Goal: Find contact information: Find contact information

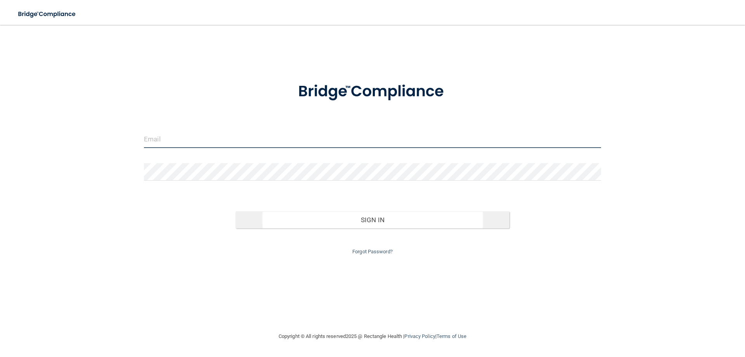
type input "[PERSON_NAME][EMAIL_ADDRESS][DOMAIN_NAME]"
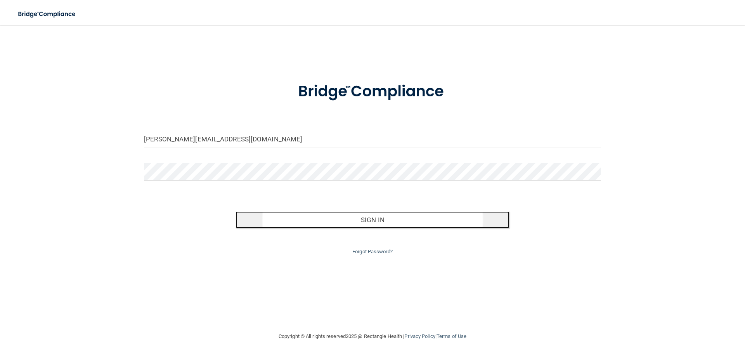
click at [346, 223] on button "Sign In" at bounding box center [373, 219] width 274 height 17
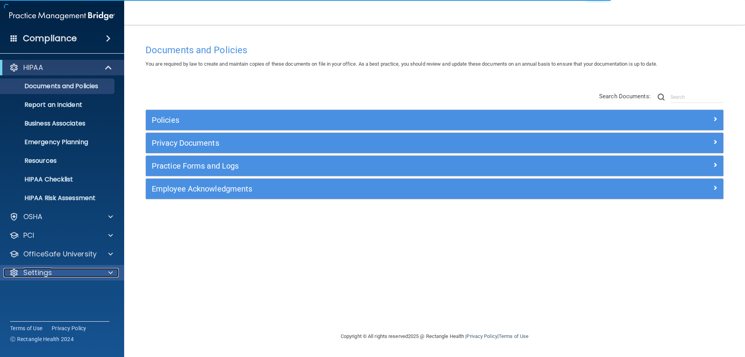
click at [102, 269] on div at bounding box center [109, 272] width 19 height 9
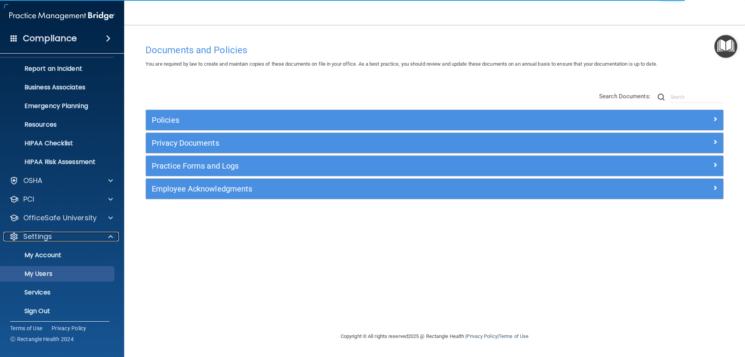
scroll to position [40, 0]
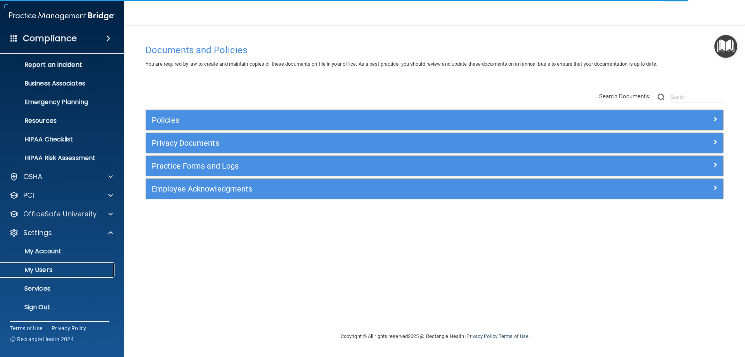
click at [50, 269] on p "My Users" at bounding box center [58, 270] width 106 height 8
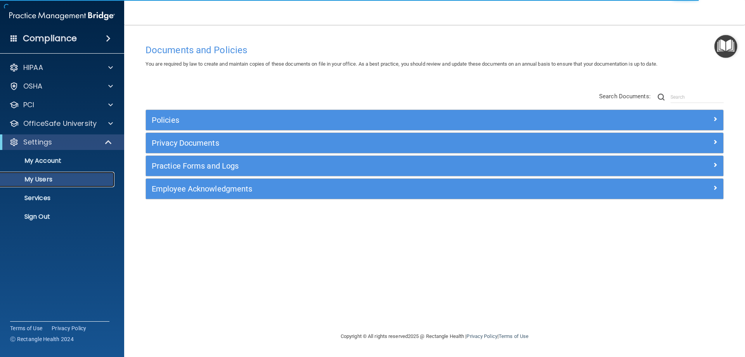
select select "20"
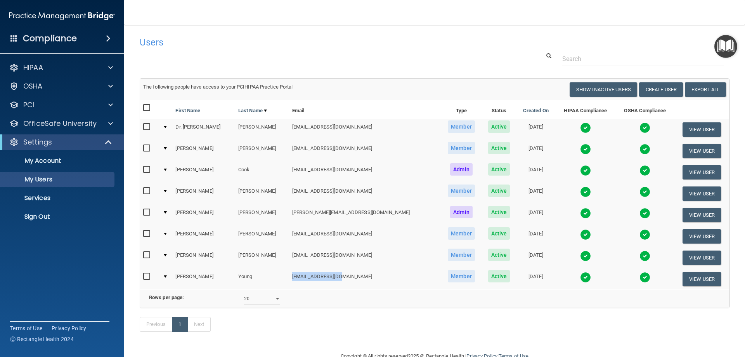
drag, startPoint x: 326, startPoint y: 278, endPoint x: 275, endPoint y: 274, distance: 51.4
click at [289, 274] on td "[EMAIL_ADDRESS][DOMAIN_NAME]" at bounding box center [365, 278] width 152 height 21
copy td "[EMAIL_ADDRESS][DOMAIN_NAME]"
drag, startPoint x: 332, startPoint y: 234, endPoint x: 274, endPoint y: 234, distance: 58.6
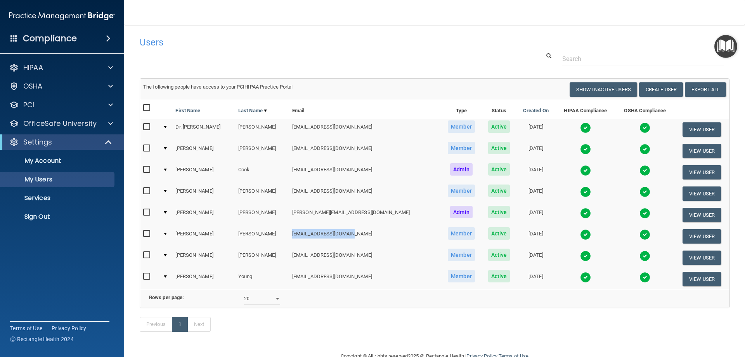
click at [289, 234] on td "[EMAIL_ADDRESS][DOMAIN_NAME]" at bounding box center [365, 236] width 152 height 21
copy td "[EMAIL_ADDRESS][DOMAIN_NAME]"
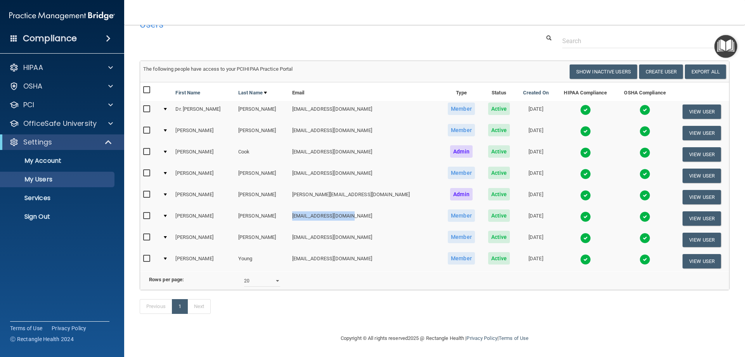
scroll to position [30, 0]
drag, startPoint x: 344, startPoint y: 164, endPoint x: 275, endPoint y: 164, distance: 68.7
click at [289, 165] on td "[EMAIL_ADDRESS][DOMAIN_NAME]" at bounding box center [365, 175] width 152 height 21
copy td "[EMAIL_ADDRESS][DOMAIN_NAME]"
drag, startPoint x: 328, startPoint y: 247, endPoint x: 276, endPoint y: 247, distance: 52.4
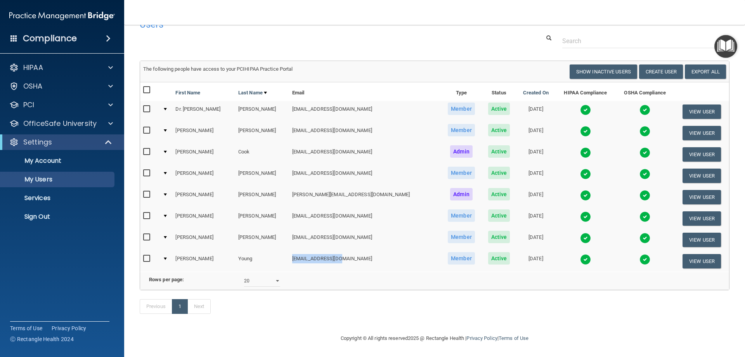
click at [289, 250] on td "[EMAIL_ADDRESS][DOMAIN_NAME]" at bounding box center [365, 260] width 152 height 21
copy td "[EMAIL_ADDRESS][DOMAIN_NAME]"
drag, startPoint x: 340, startPoint y: 226, endPoint x: 276, endPoint y: 226, distance: 64.1
click at [289, 229] on td "[EMAIL_ADDRESS][DOMAIN_NAME]" at bounding box center [365, 239] width 152 height 21
copy td "[EMAIL_ADDRESS][DOMAIN_NAME]"
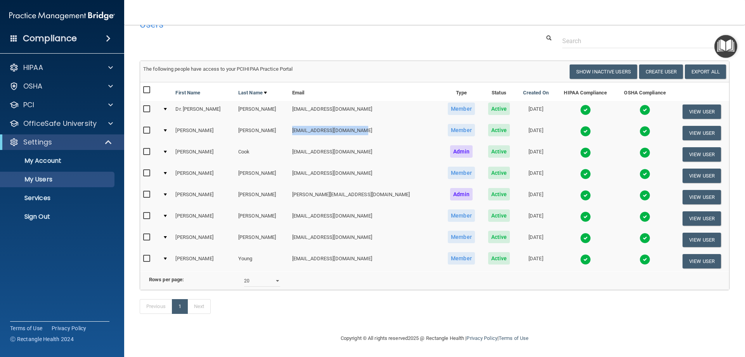
drag, startPoint x: 341, startPoint y: 119, endPoint x: 273, endPoint y: 119, distance: 67.5
click at [289, 122] on td "[EMAIL_ADDRESS][DOMAIN_NAME]" at bounding box center [365, 132] width 152 height 21
copy td "[EMAIL_ADDRESS][DOMAIN_NAME]"
